Goal: Navigation & Orientation: Find specific page/section

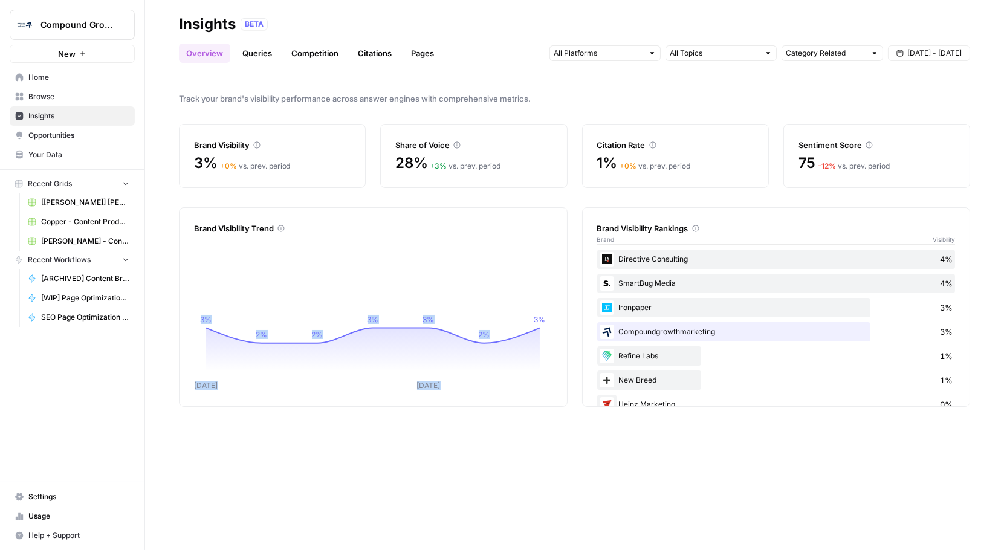
drag, startPoint x: 529, startPoint y: 331, endPoint x: 387, endPoint y: 224, distance: 177.7
click at [387, 224] on div "Brand Visibility Trend Sep [DATE] 3% 2% 2% 3% 3% 2% 3% [DATE] undefined%" at bounding box center [373, 306] width 388 height 199
drag, startPoint x: 383, startPoint y: 225, endPoint x: 475, endPoint y: 335, distance: 142.8
click at [475, 335] on div "Brand Visibility Trend Sep [DATE] 3% 2% 2% 3% 3% 2% 3% [DATE] 3%" at bounding box center [373, 306] width 388 height 199
drag, startPoint x: 479, startPoint y: 345, endPoint x: 385, endPoint y: 247, distance: 135.5
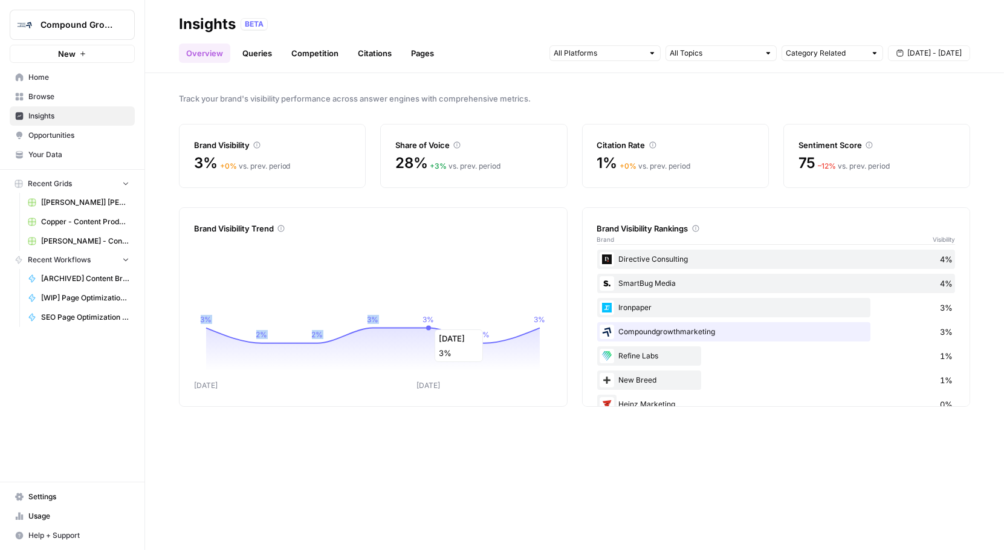
click at [404, 294] on icon "Sep [DATE] 3% 2% 2% 3% 3% 2% 3%" at bounding box center [373, 314] width 358 height 155
click at [411, 149] on div "Share of Voice" at bounding box center [473, 145] width 156 height 12
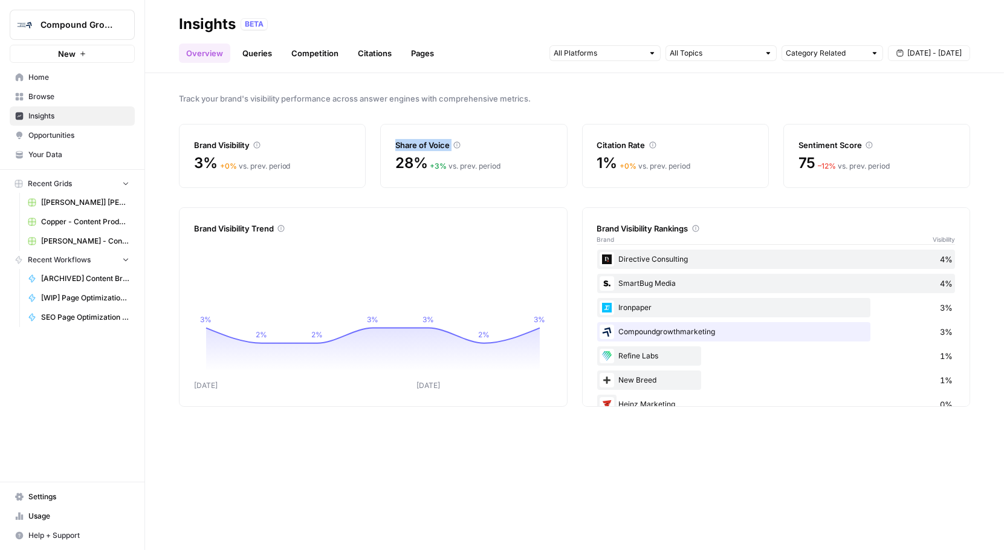
click at [320, 47] on link "Competition" at bounding box center [315, 52] width 62 height 19
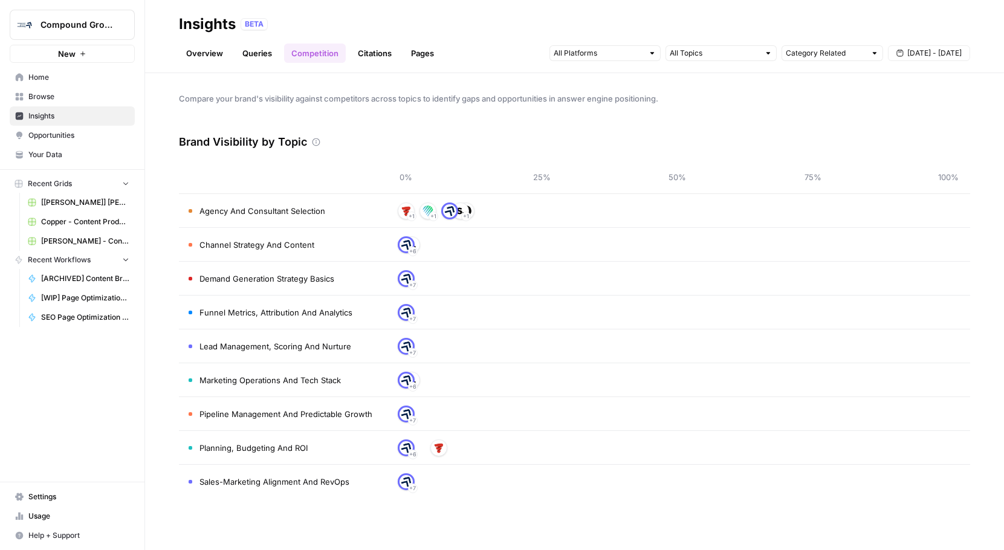
click at [370, 52] on link "Citations" at bounding box center [374, 52] width 48 height 19
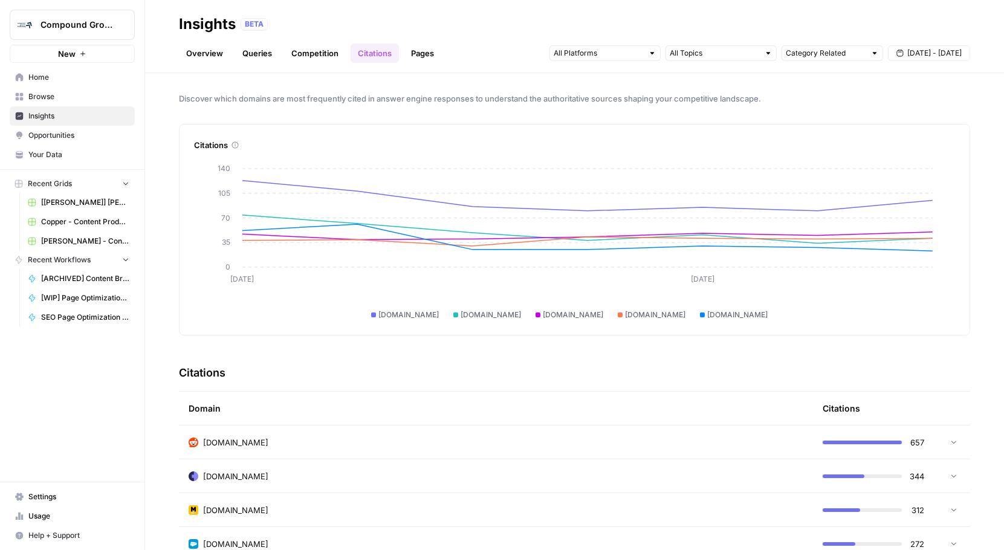
click at [428, 53] on link "Pages" at bounding box center [422, 52] width 37 height 19
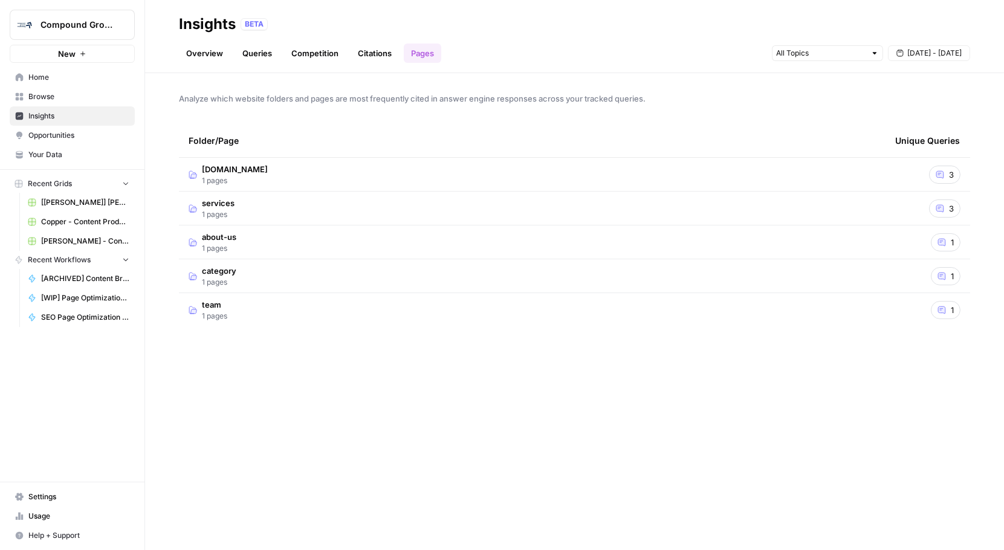
click at [325, 50] on link "Competition" at bounding box center [315, 52] width 62 height 19
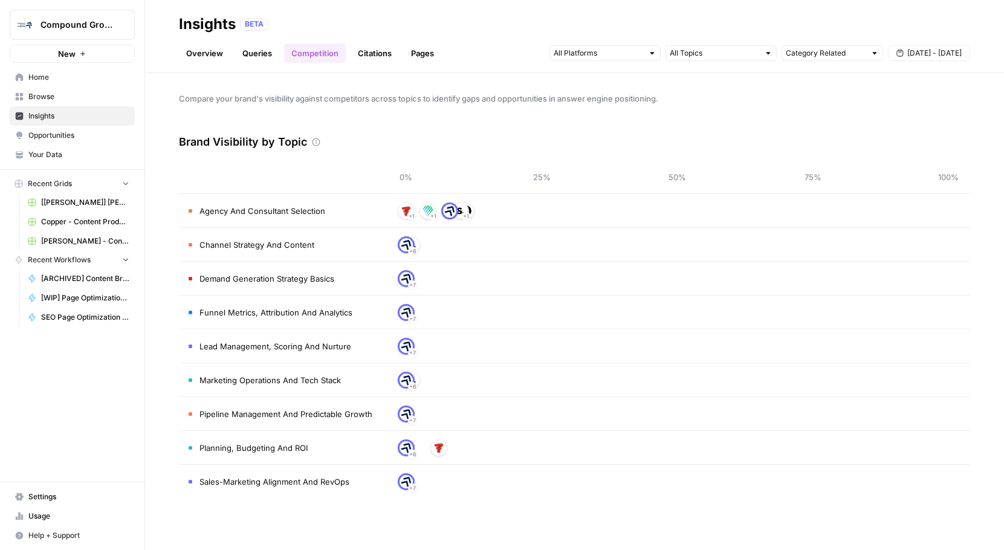
click at [230, 50] on ul "Overview Queries Competition Citations Pages" at bounding box center [310, 52] width 262 height 19
click at [248, 52] on link "Queries" at bounding box center [257, 52] width 44 height 19
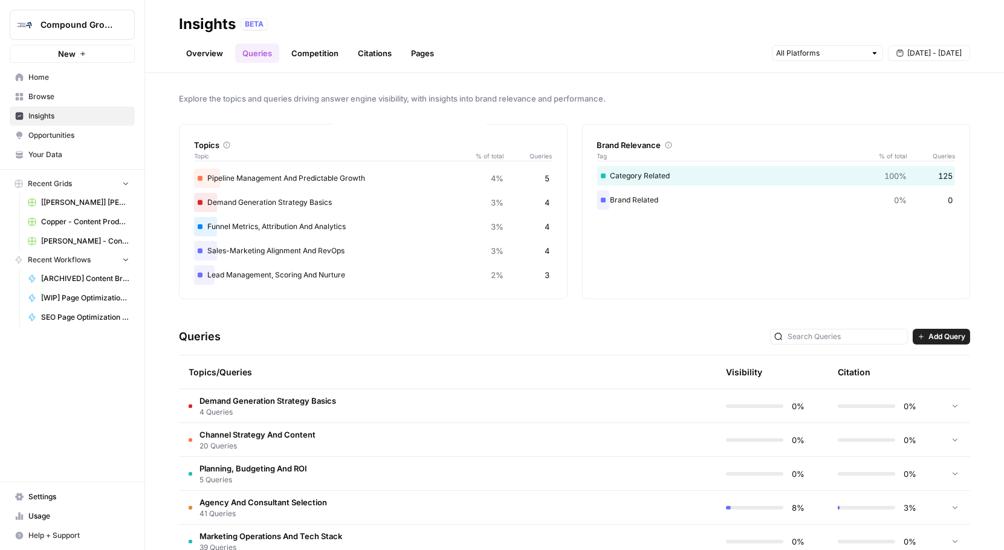
scroll to position [8, 0]
